Goal: Task Accomplishment & Management: Complete application form

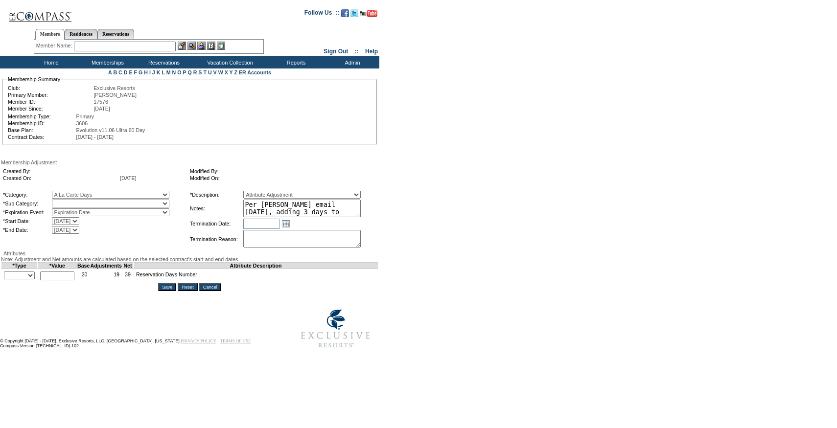
click at [99, 206] on select "A La Carte Days" at bounding box center [110, 204] width 117 height 8
select select "1067"
click at [72, 202] on select "A La Carte Days" at bounding box center [110, 204] width 117 height 8
click at [34, 279] on select "+ - Override" at bounding box center [19, 276] width 31 height 8
select select "1"
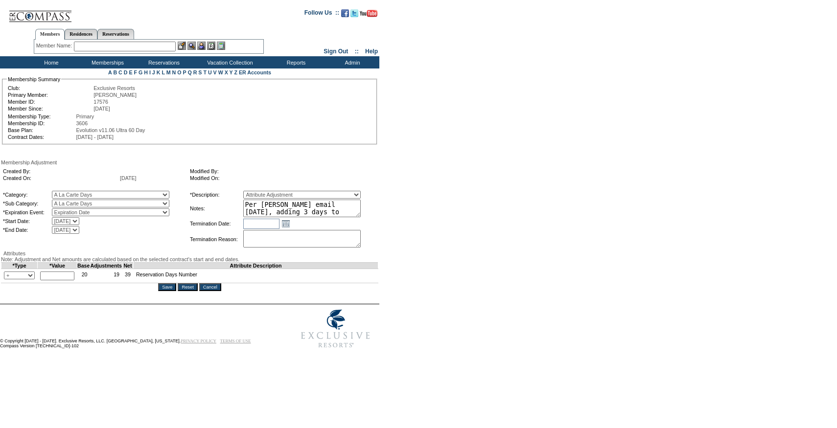
click at [6, 279] on select "+ - Override" at bounding box center [19, 276] width 31 height 8
click at [67, 280] on input "text" at bounding box center [57, 276] width 34 height 9
type input "3"
click at [157, 353] on form "Follow Us ::" at bounding box center [416, 177] width 833 height 351
click at [175, 291] on input "Save" at bounding box center [167, 287] width 18 height 8
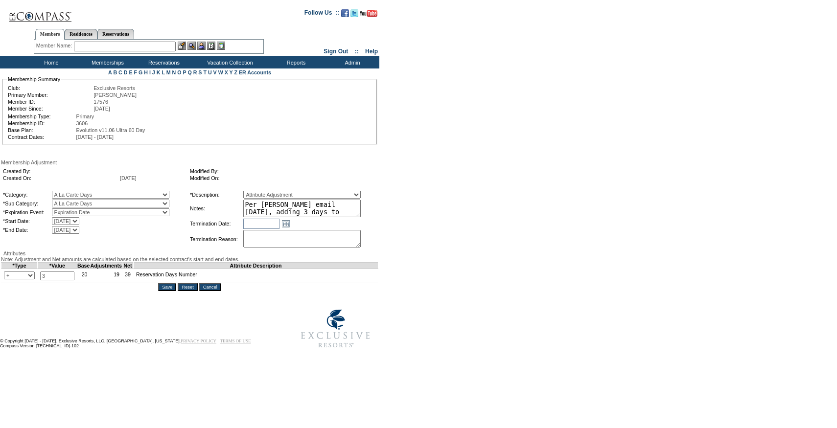
click at [344, 208] on textarea "Per Jen Erickson's email 9/3/25, adding 3 days to 25/26." at bounding box center [301, 209] width 117 height 18
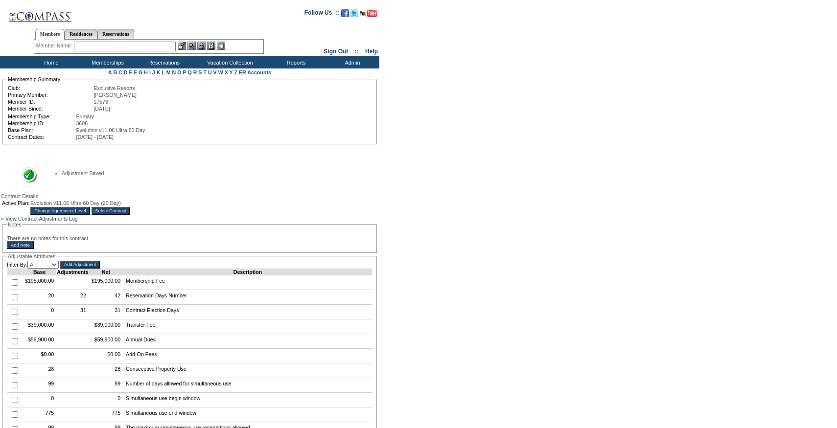
click at [150, 45] on input "text" at bounding box center [125, 47] width 102 height 10
paste input "Williams"
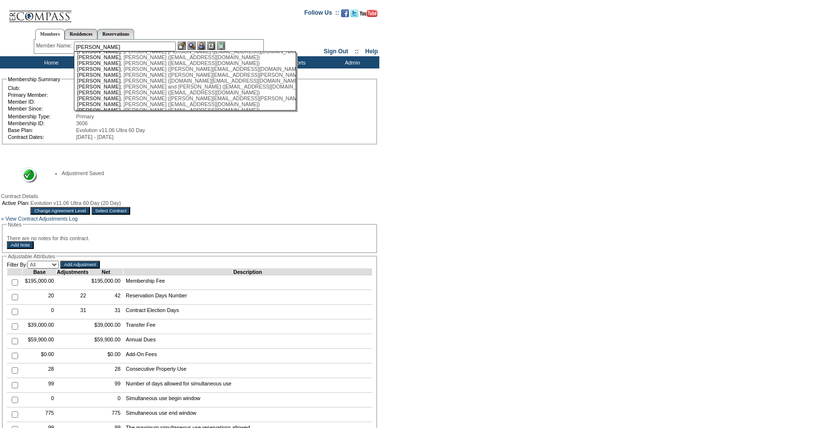
scroll to position [165, 0]
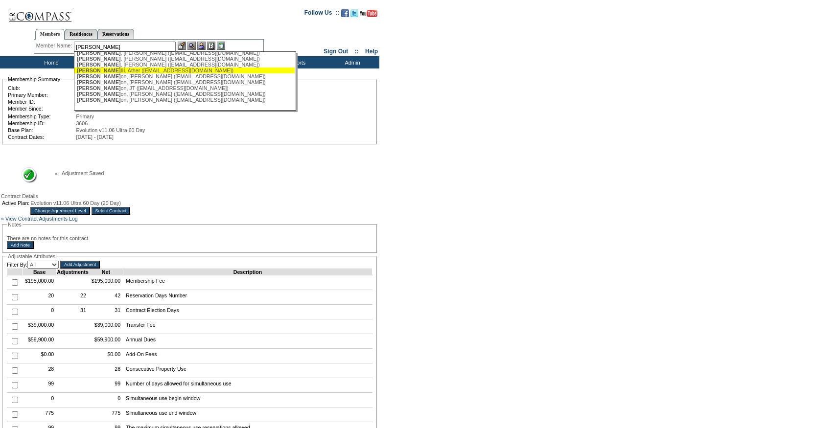
click at [155, 65] on div "Williams , Todd (abbyandtodd@mac.com)" at bounding box center [184, 65] width 215 height 6
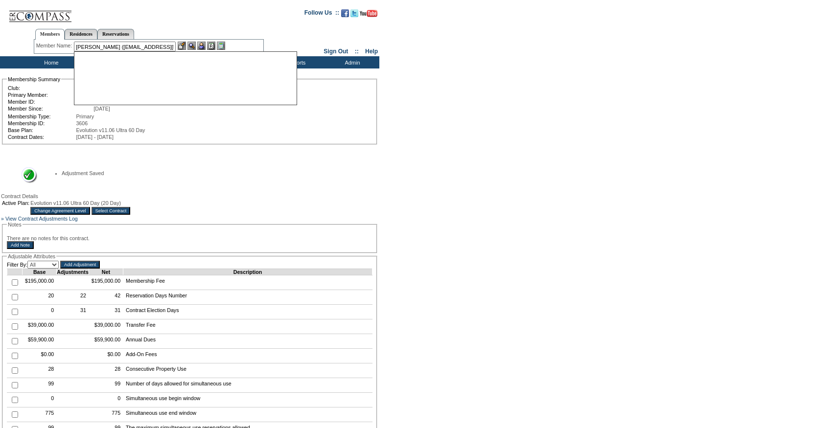
scroll to position [0, 0]
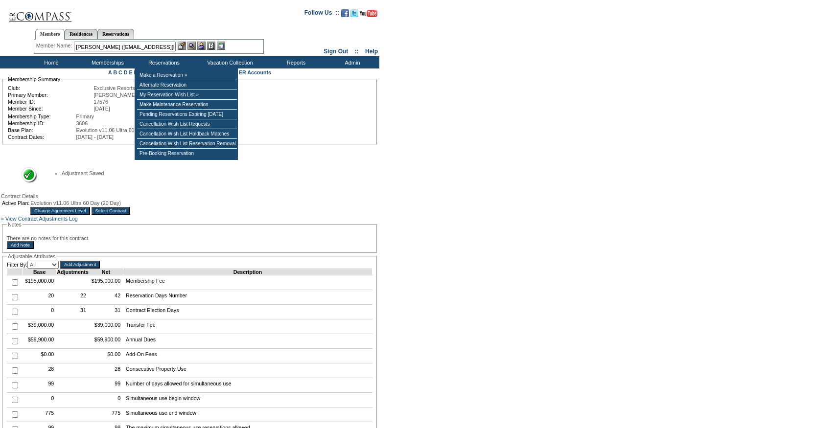
click at [166, 51] on input "Williams, Todd (abbyandtodd@mac.com)" at bounding box center [125, 47] width 102 height 10
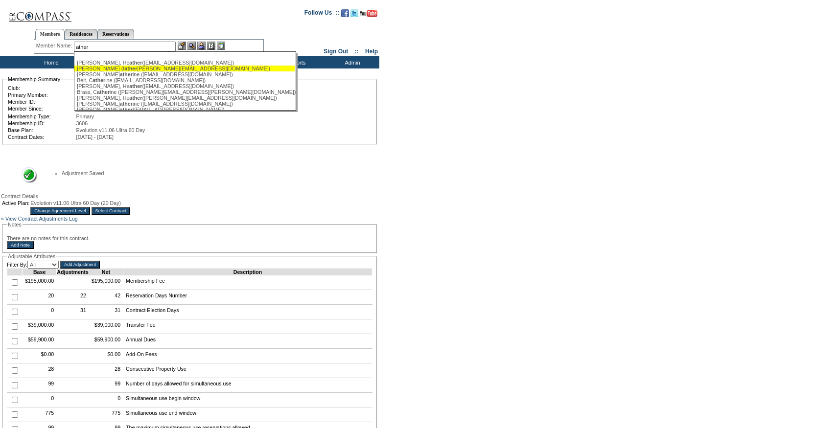
paste input "Williams"
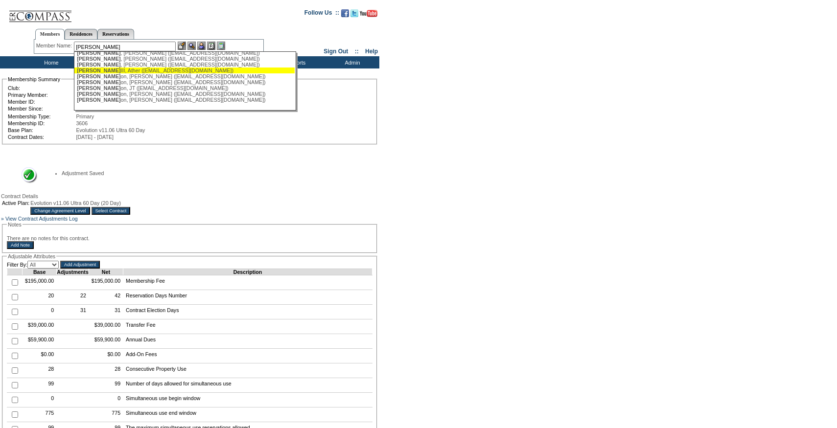
click at [150, 68] on div "Williams III, Ather (atherwilliamsiii@gmail.com)" at bounding box center [184, 71] width 215 height 6
type input "Williams III, Ather (atherwilliamsiii@gmail.com)"
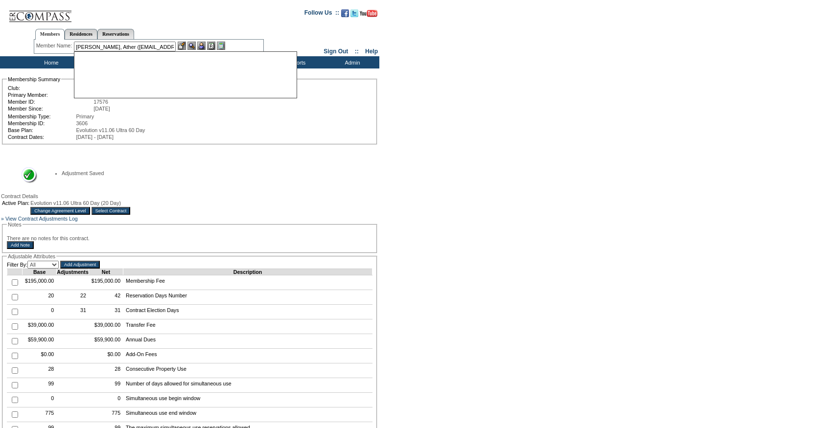
scroll to position [0, 0]
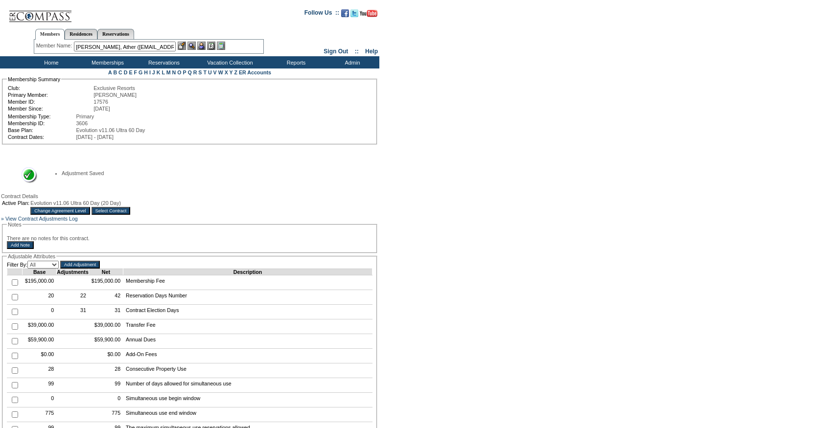
click at [201, 45] on img at bounding box center [201, 46] width 8 height 8
click at [181, 45] on img at bounding box center [182, 46] width 8 height 8
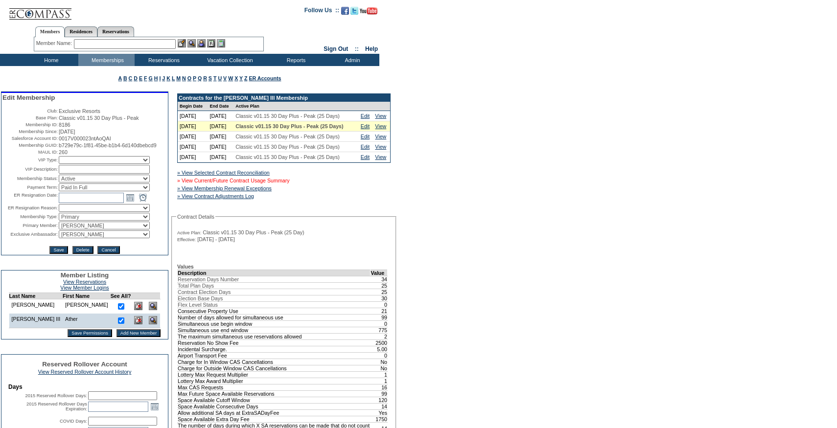
click at [271, 184] on link "» View Current/Future Contract Usage Summary" at bounding box center [233, 181] width 113 height 6
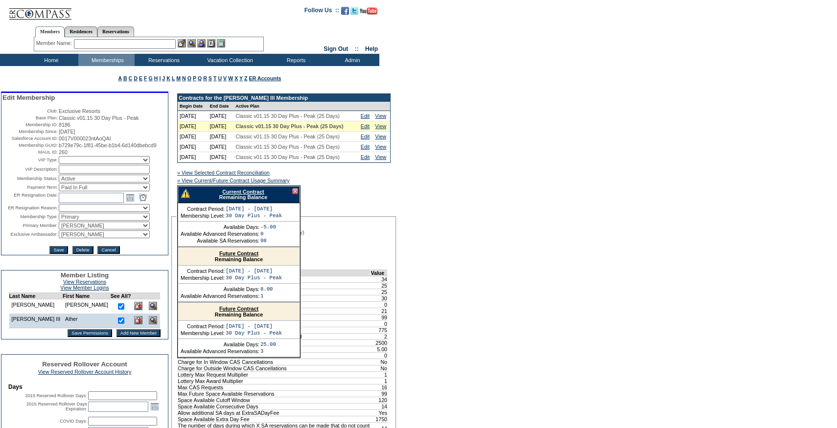
click at [247, 203] on div "Current Contract Remaining Balance" at bounding box center [239, 194] width 122 height 17
click at [247, 195] on link "Current Contract" at bounding box center [243, 192] width 42 height 6
click at [367, 129] on link "Edit" at bounding box center [365, 126] width 9 height 6
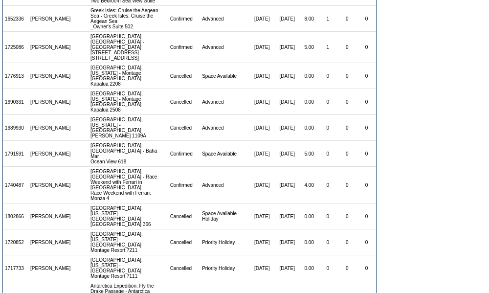
scroll to position [233, 0]
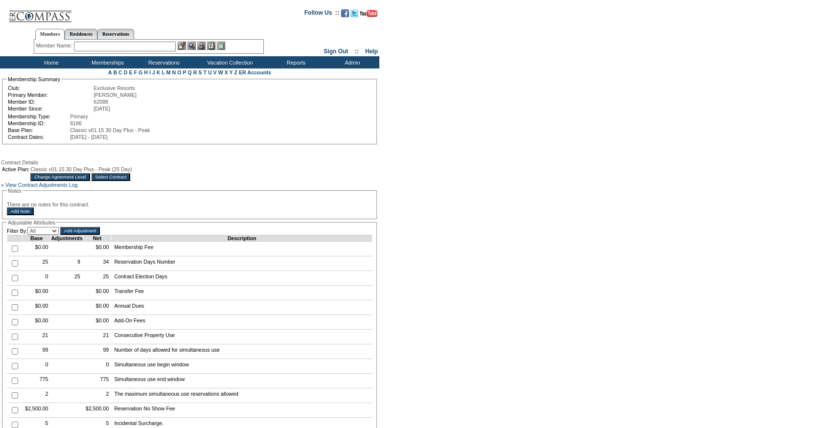
click at [12, 271] on td at bounding box center [14, 263] width 15 height 15
click at [14, 267] on input "checkbox" at bounding box center [15, 263] width 6 height 6
checkbox input "true"
click at [76, 235] on input "Add Adjustment" at bounding box center [80, 231] width 40 height 8
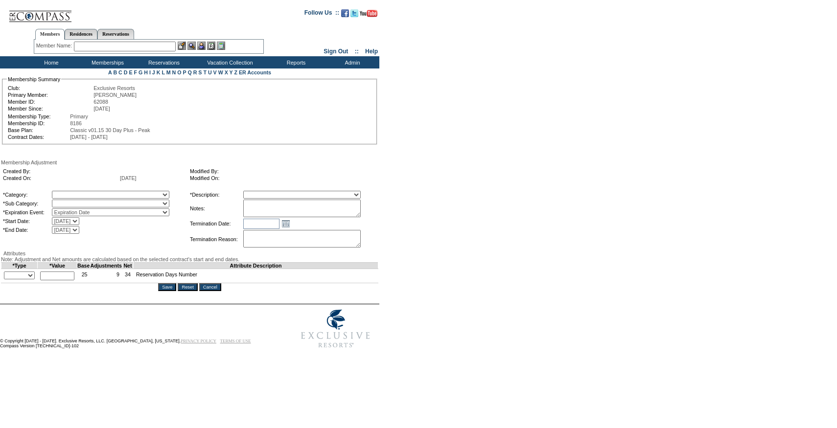
click at [327, 213] on textarea at bounding box center [301, 209] width 117 height 18
paste textarea "[PERSON_NAME]"
type textarea "Per [PERSON_NAME] email [DATE], adding 5 days to 25/26."
click at [99, 194] on select "A La Carte Days Contract Election Days Converted Days [MEDICAL_DATA] Other Refe…" at bounding box center [110, 195] width 117 height 8
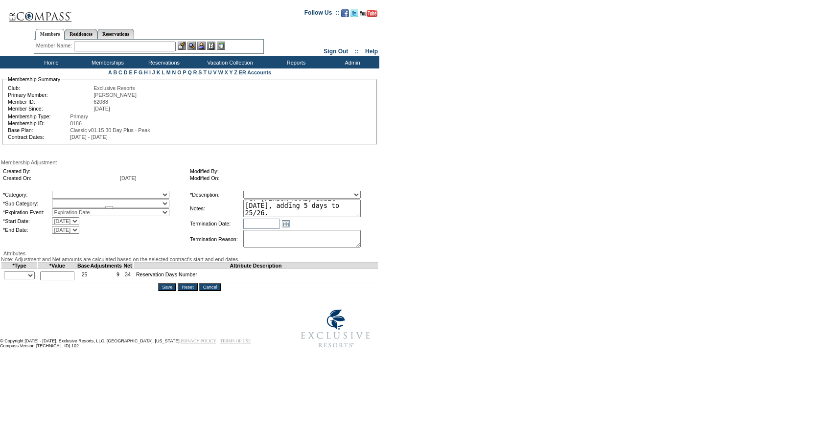
select select "1060"
click at [72, 192] on select "A La Carte Days Contract Election Days Converted Days [MEDICAL_DATA] Other Refe…" at bounding box center [110, 195] width 117 height 8
click at [96, 207] on select at bounding box center [110, 204] width 117 height 8
